Goal: Information Seeking & Learning: Learn about a topic

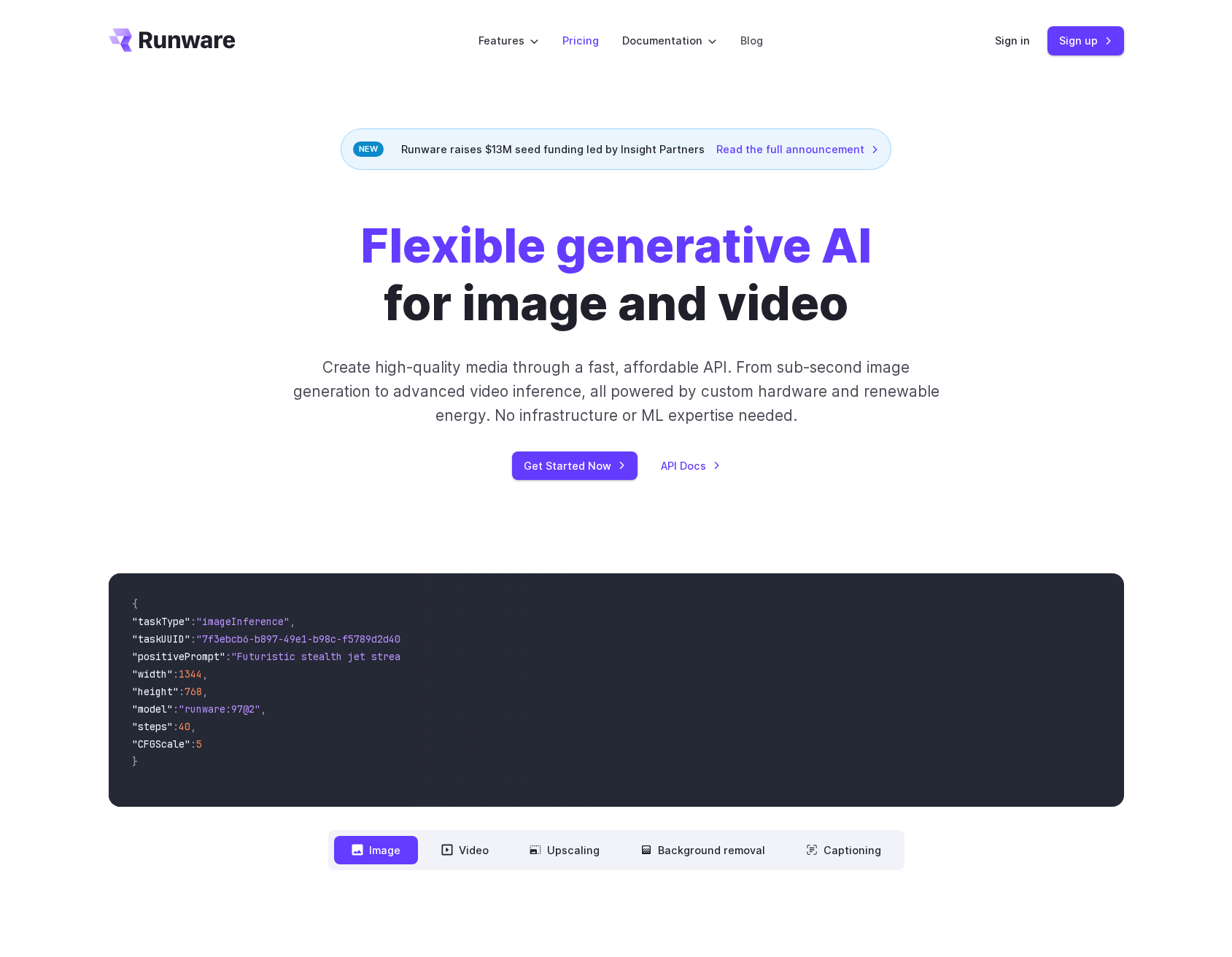
click at [581, 41] on link "Pricing" at bounding box center [580, 40] width 37 height 17
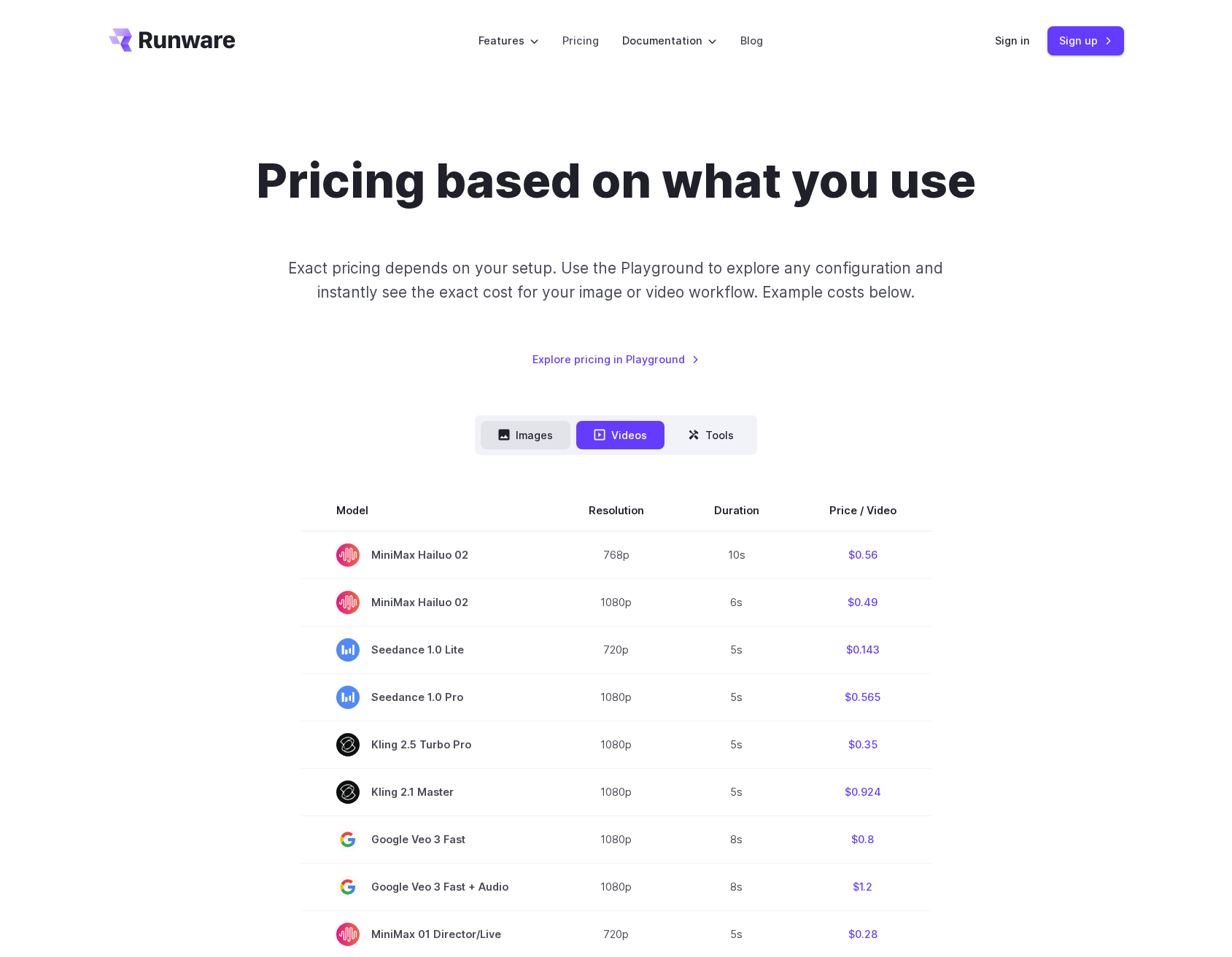
click at [529, 440] on button "Images" at bounding box center [525, 435] width 90 height 29
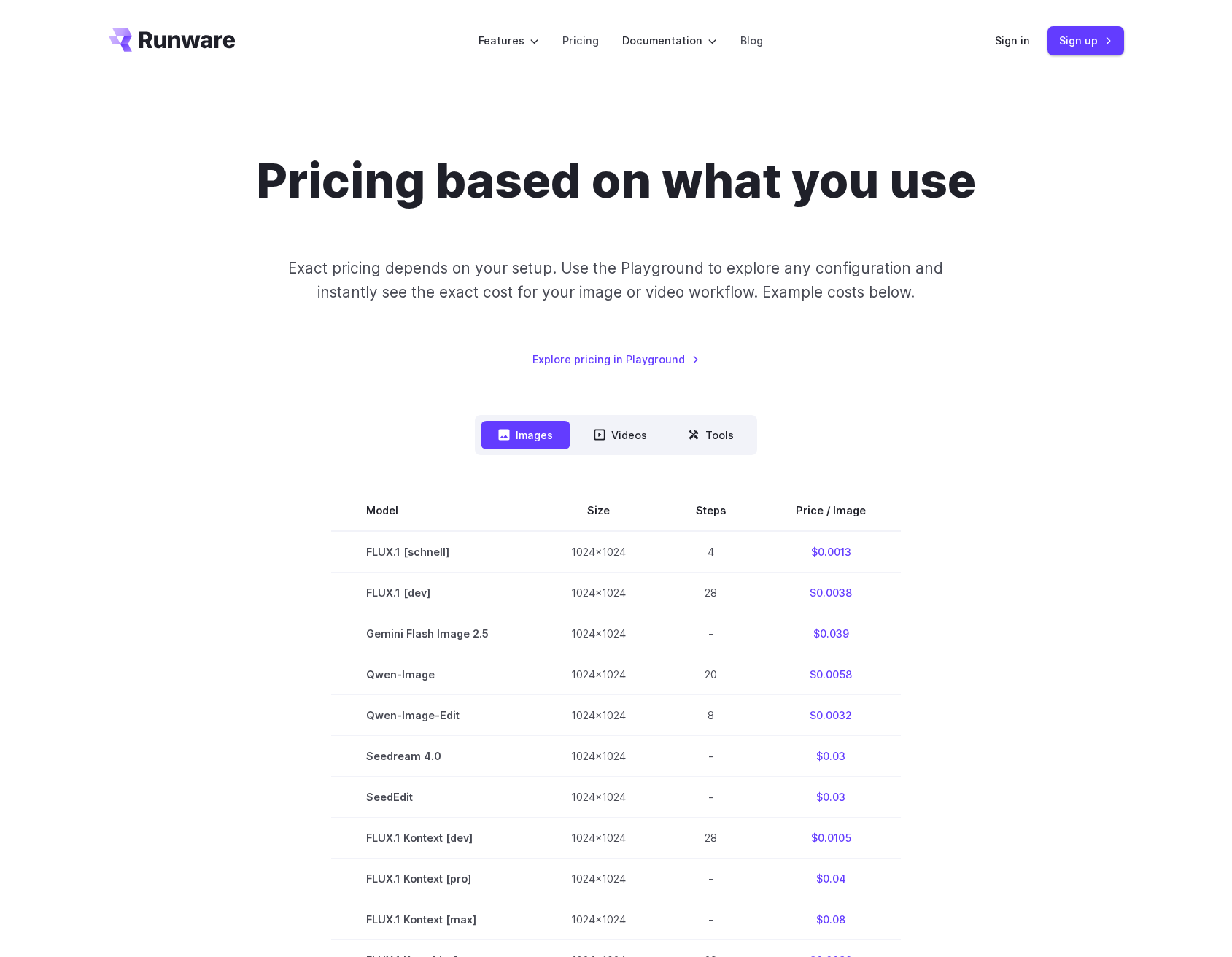
click at [225, 490] on section "Model Size Steps Price / Image FLUX.1 [schnell] 1024x1024 4 $0.0013 FLUX.1 [dev…" at bounding box center [616, 919] width 1016 height 859
click at [1006, 513] on section "Model Size Steps Price / Image FLUX.1 [schnell] 1024x1024 4 $0.0013 FLUX.1 [dev…" at bounding box center [616, 919] width 1016 height 859
click at [724, 441] on button "Tools" at bounding box center [710, 435] width 81 height 29
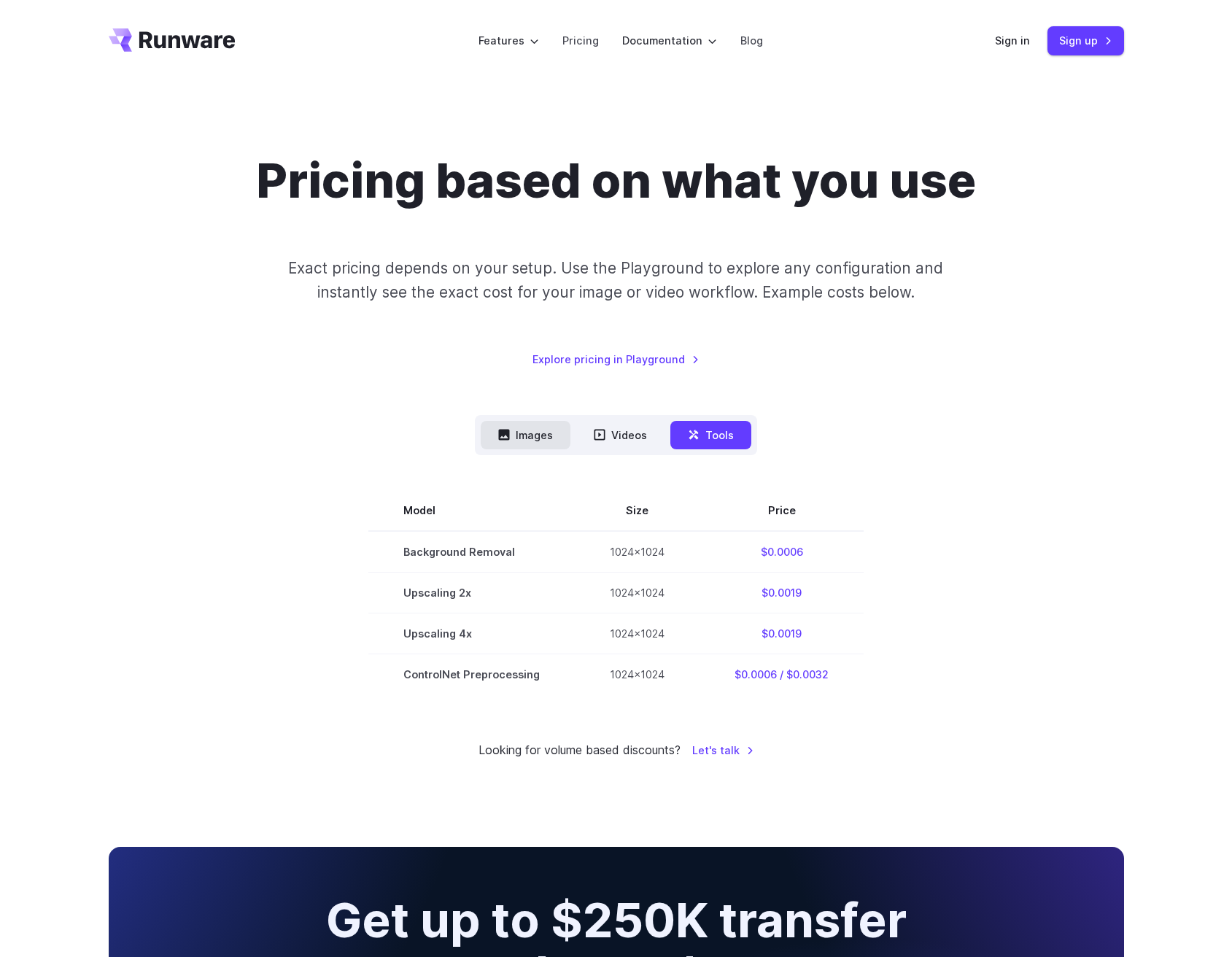
click at [511, 443] on button "Images" at bounding box center [525, 435] width 90 height 29
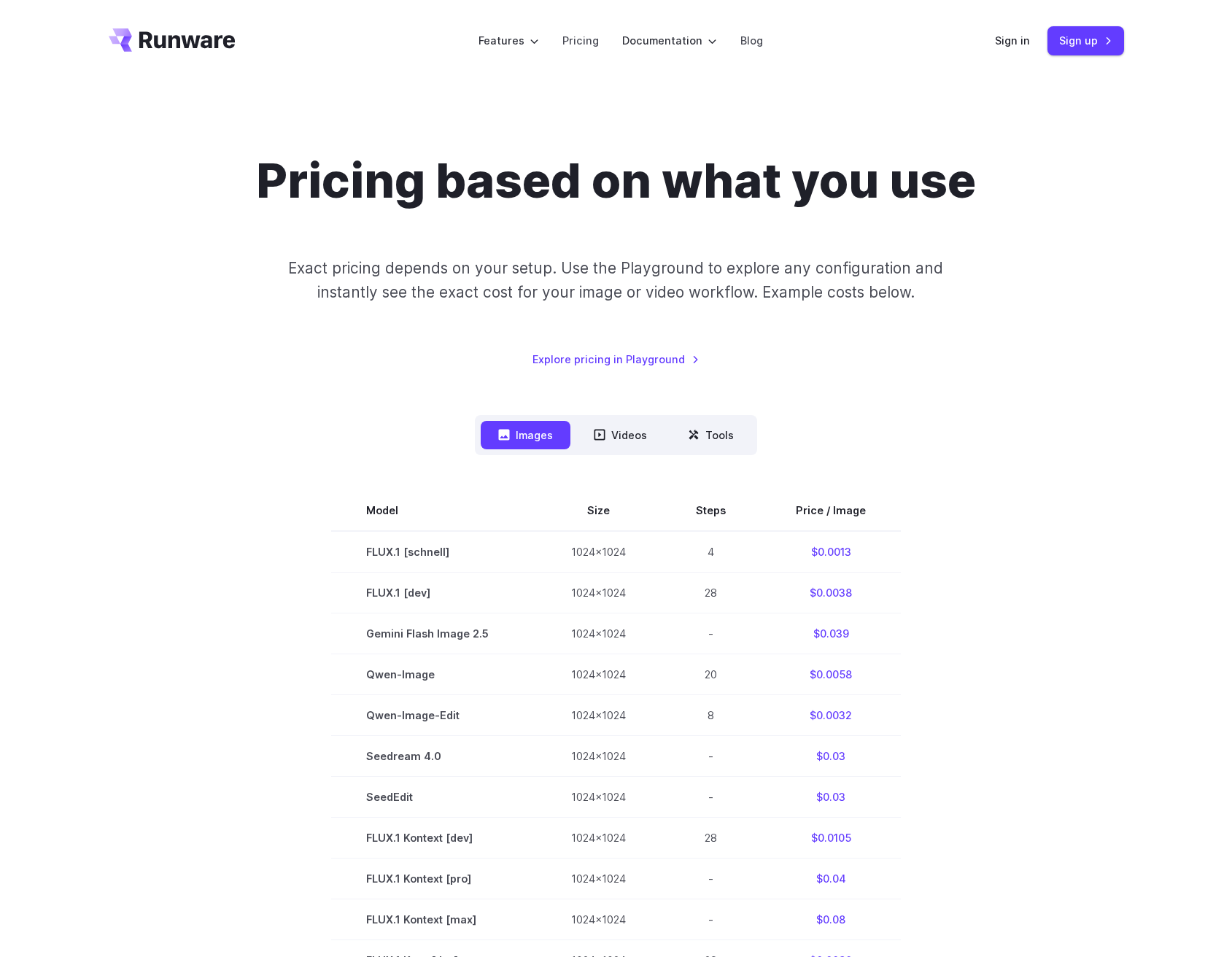
click at [989, 398] on div "Pricing based on what you use Exact pricing depends on your setup. Use the Play…" at bounding box center [616, 783] width 1016 height 1262
